Goal: Use online tool/utility

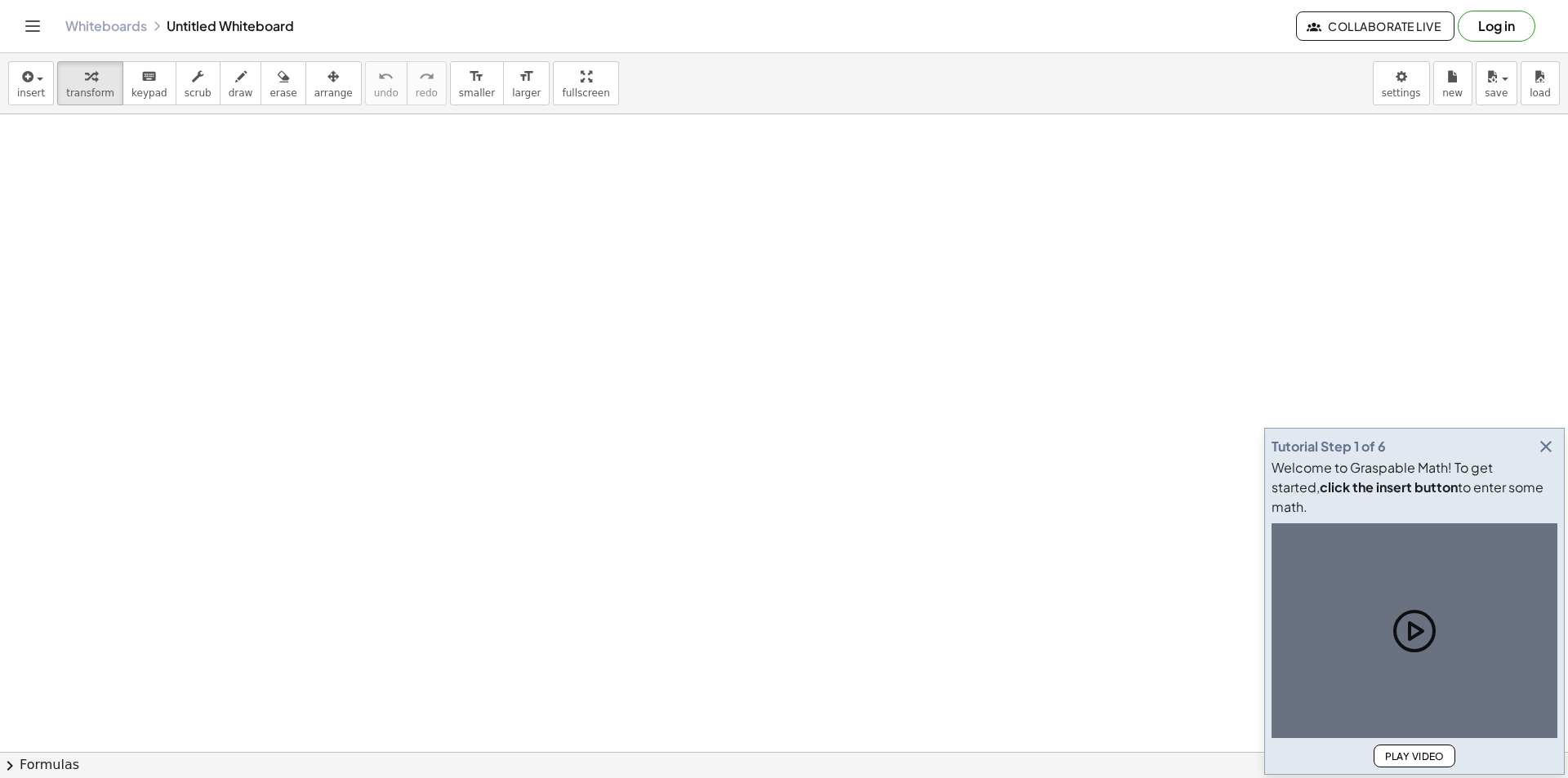
click at [1546, 456] on icon "button" at bounding box center [1546, 446] width 19 height 19
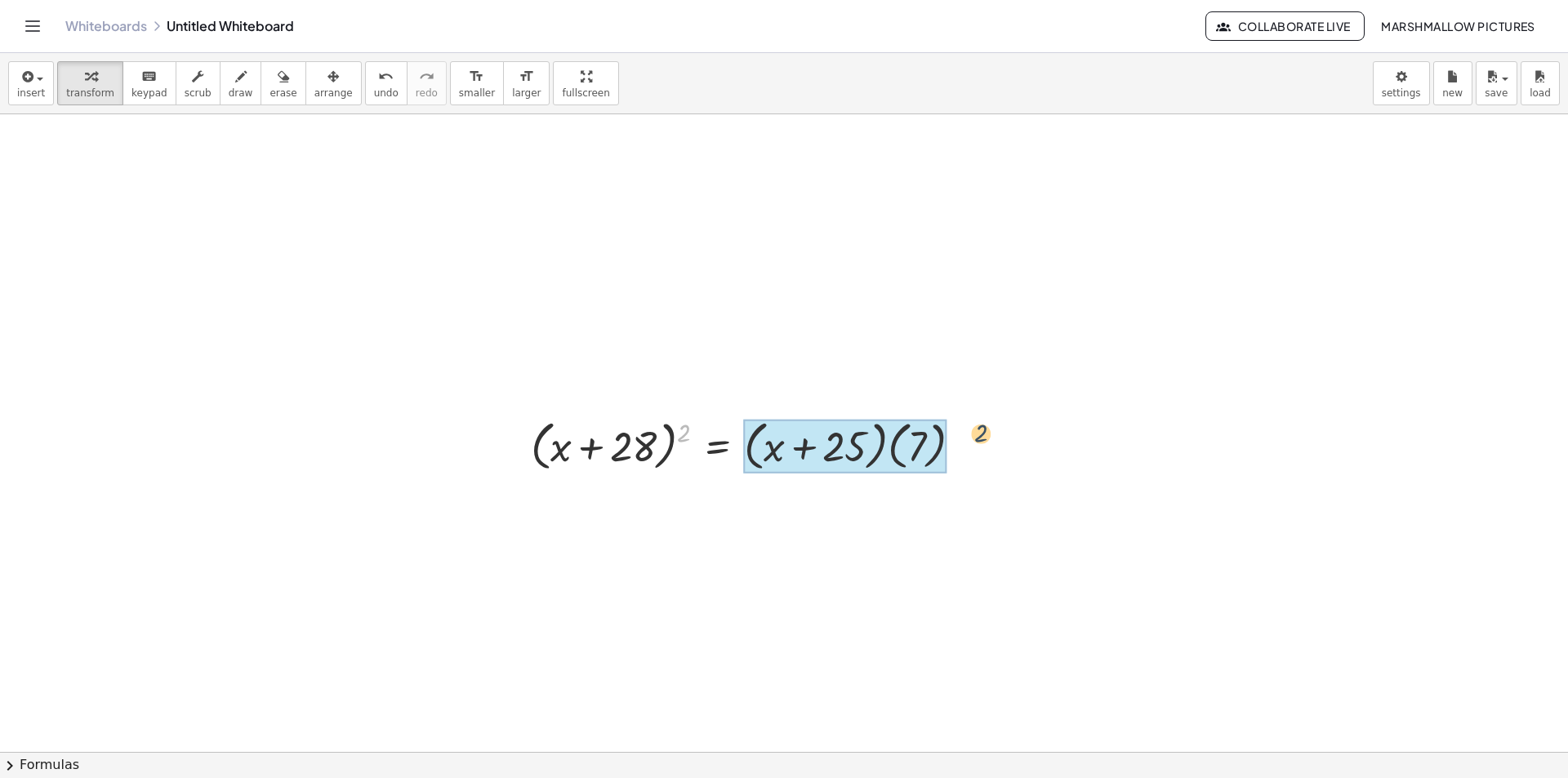
drag, startPoint x: 679, startPoint y: 436, endPoint x: 979, endPoint y: 437, distance: 300.0
click at [979, 437] on div at bounding box center [753, 445] width 461 height 62
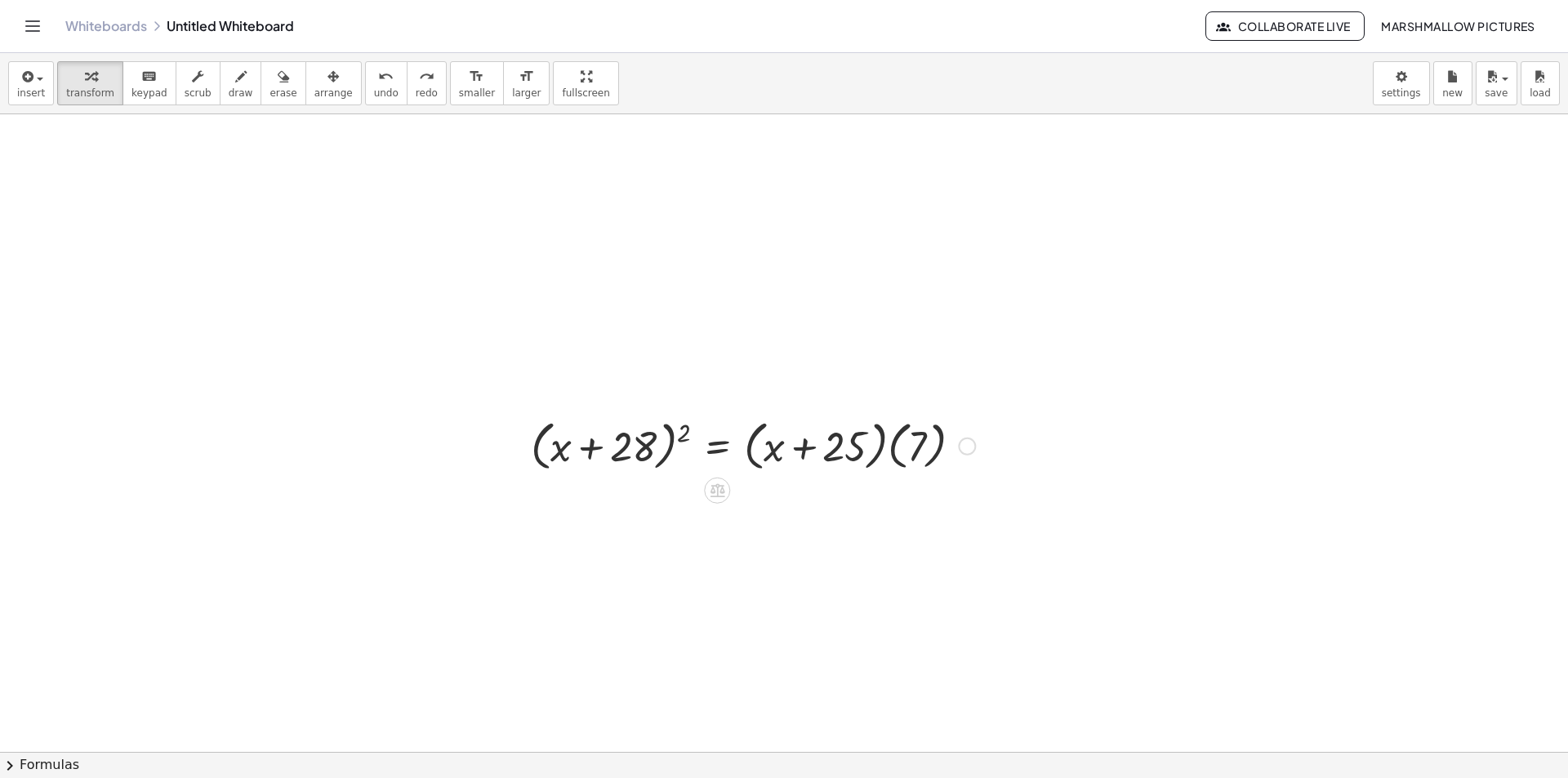
click at [886, 452] on div at bounding box center [753, 445] width 461 height 62
click at [911, 450] on div at bounding box center [753, 445] width 461 height 62
click at [878, 449] on div at bounding box center [733, 445] width 421 height 62
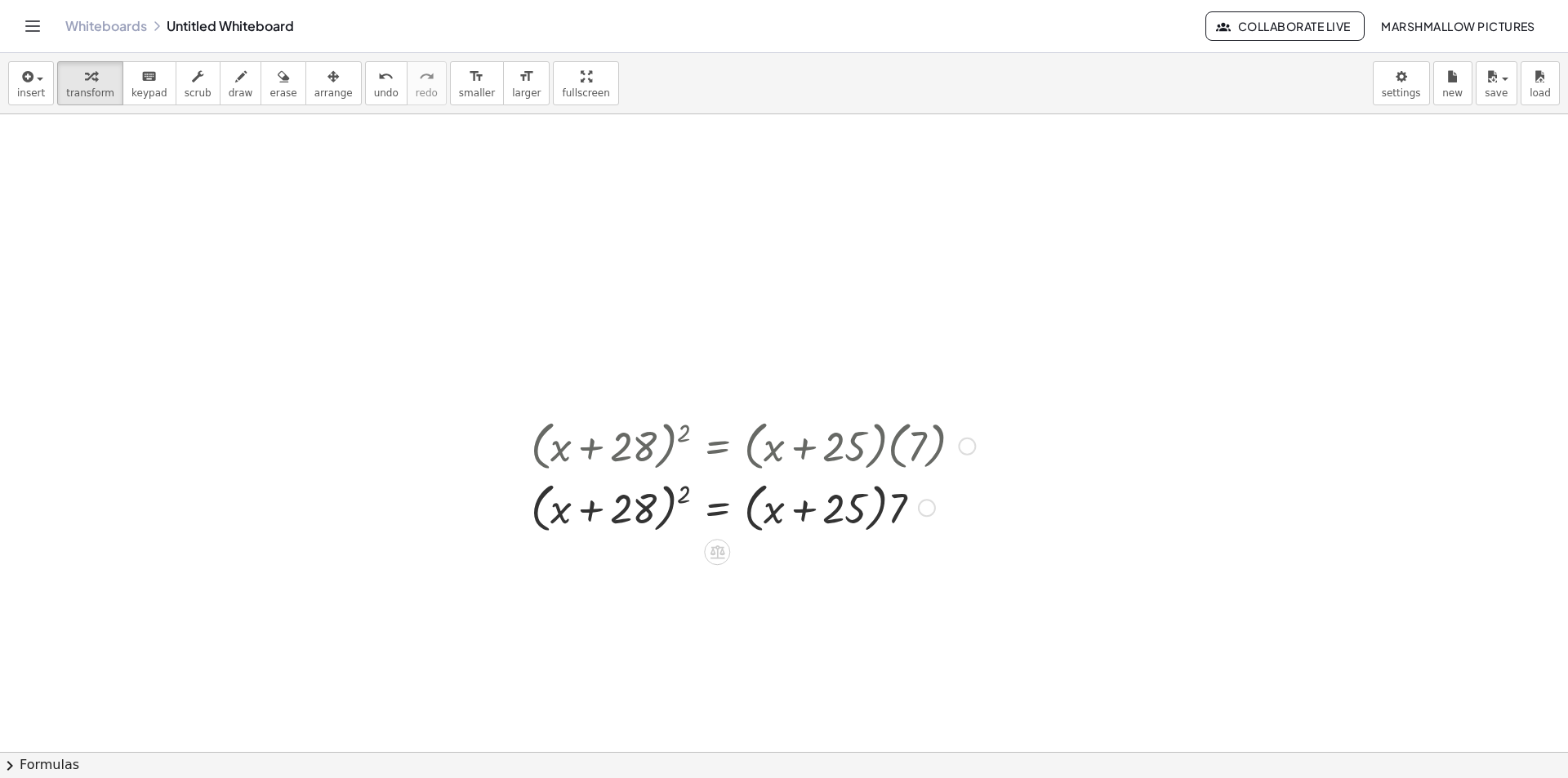
click at [750, 511] on div at bounding box center [753, 507] width 461 height 62
click at [873, 512] on div at bounding box center [753, 507] width 461 height 62
click at [878, 514] on div at bounding box center [753, 507] width 461 height 62
click at [879, 514] on div at bounding box center [753, 507] width 461 height 62
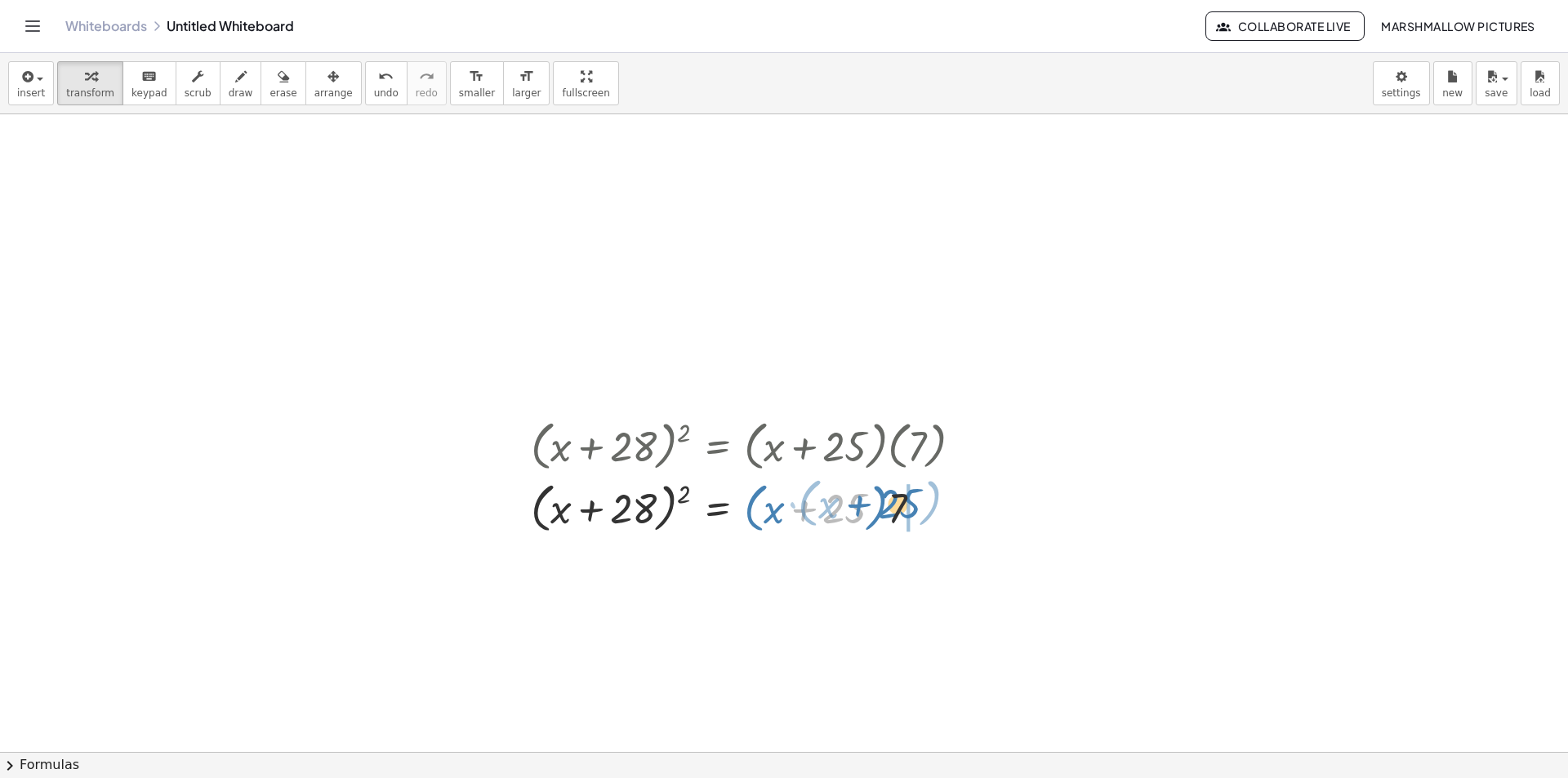
drag, startPoint x: 868, startPoint y: 510, endPoint x: 911, endPoint y: 505, distance: 43.3
click at [911, 505] on div at bounding box center [753, 507] width 461 height 62
click at [871, 511] on div at bounding box center [753, 507] width 461 height 62
click at [660, 503] on div at bounding box center [753, 507] width 461 height 62
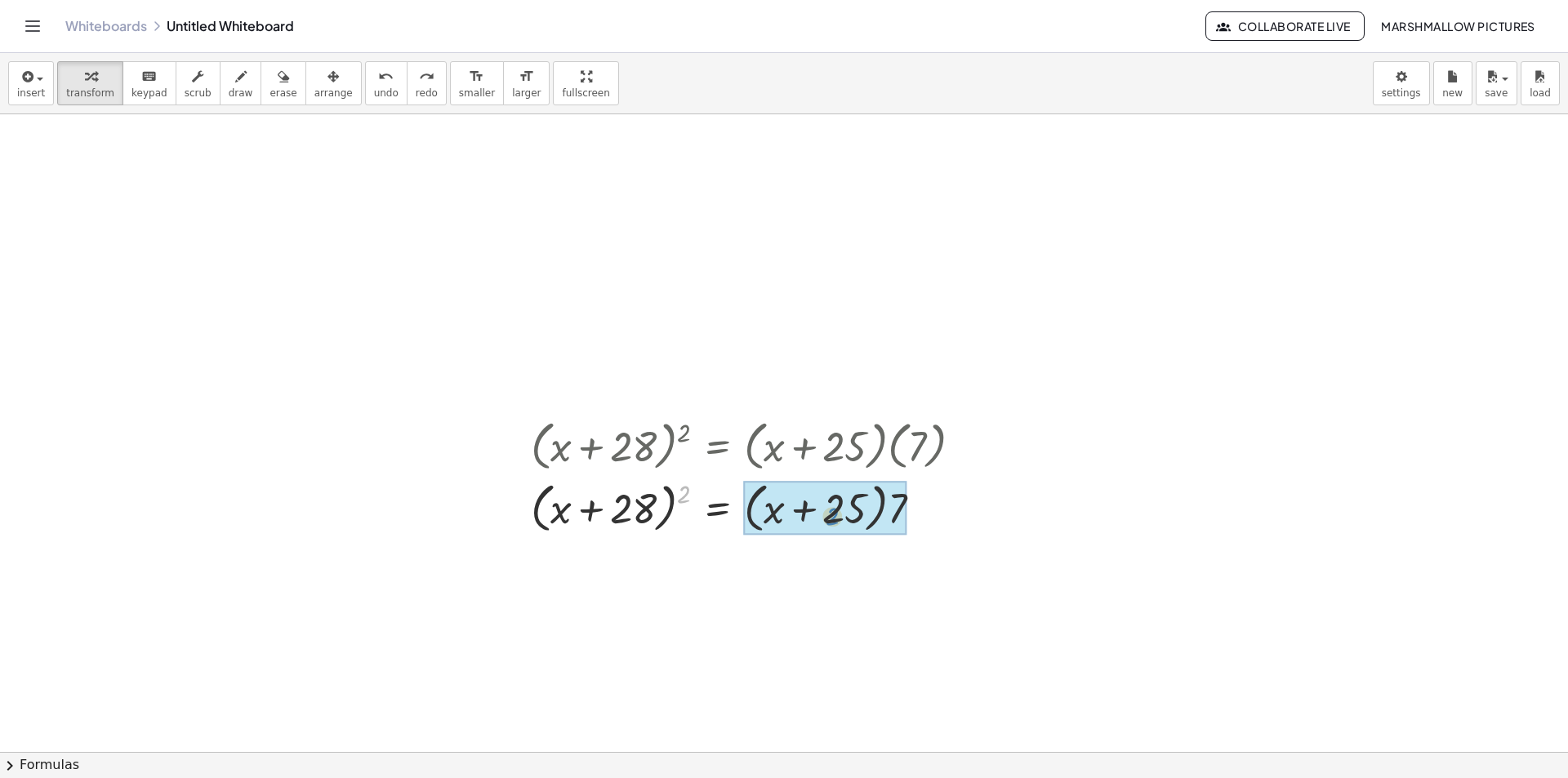
drag, startPoint x: 684, startPoint y: 493, endPoint x: 759, endPoint y: 517, distance: 78.7
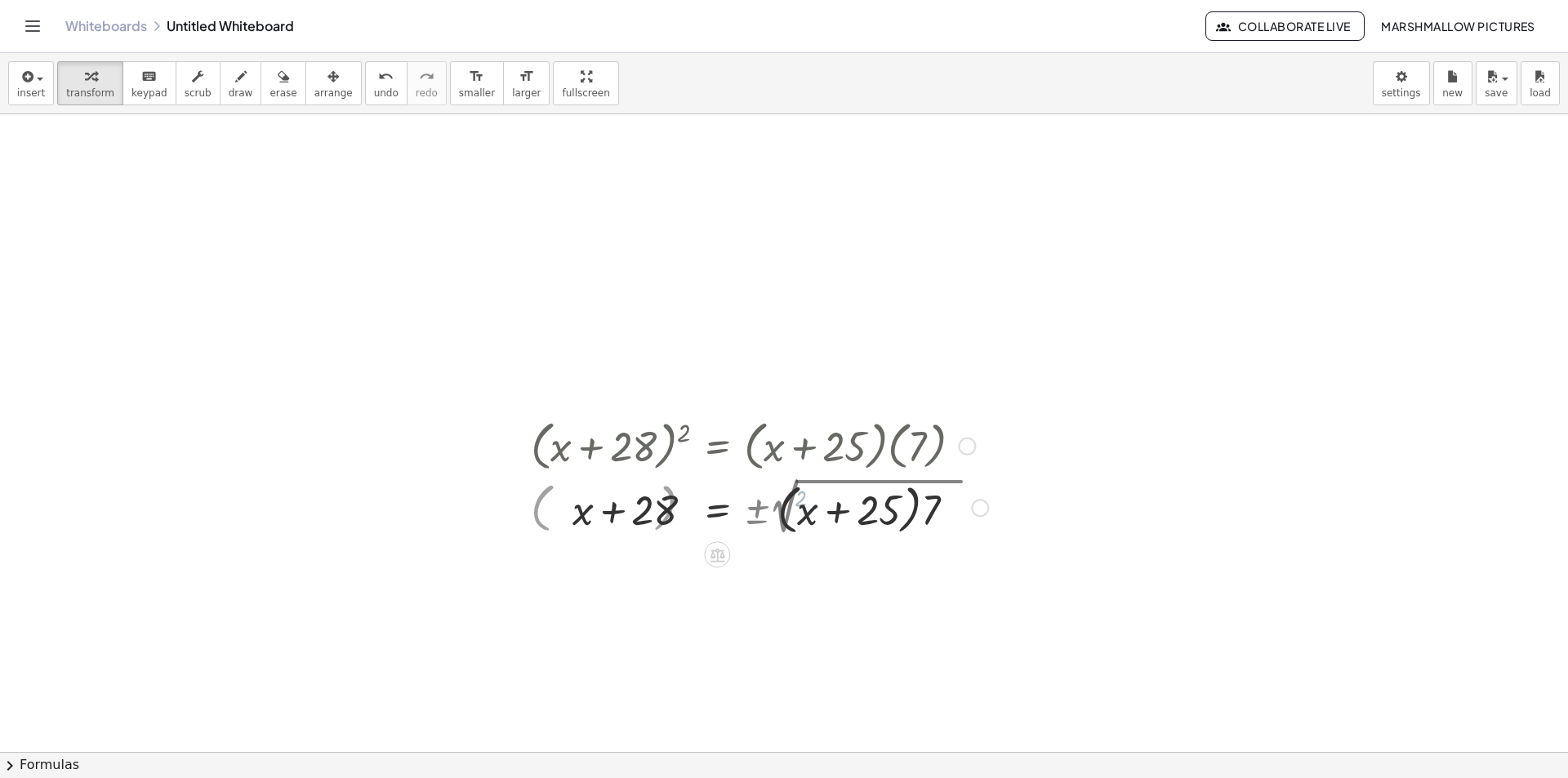
click at [889, 527] on div at bounding box center [759, 506] width 474 height 68
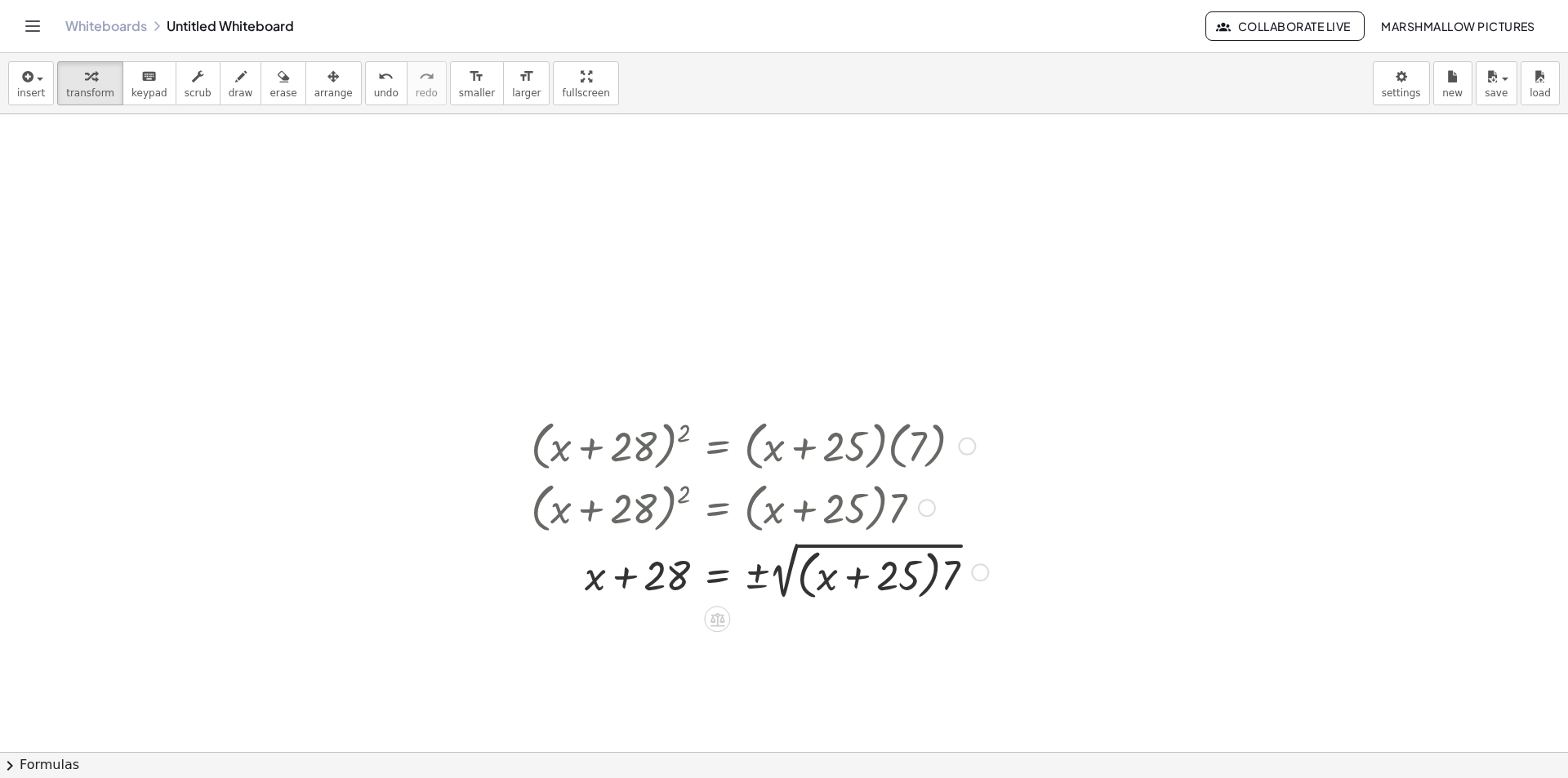
click at [805, 586] on div at bounding box center [759, 571] width 474 height 68
click at [822, 593] on div at bounding box center [759, 571] width 474 height 68
